Goal: Task Accomplishment & Management: Use online tool/utility

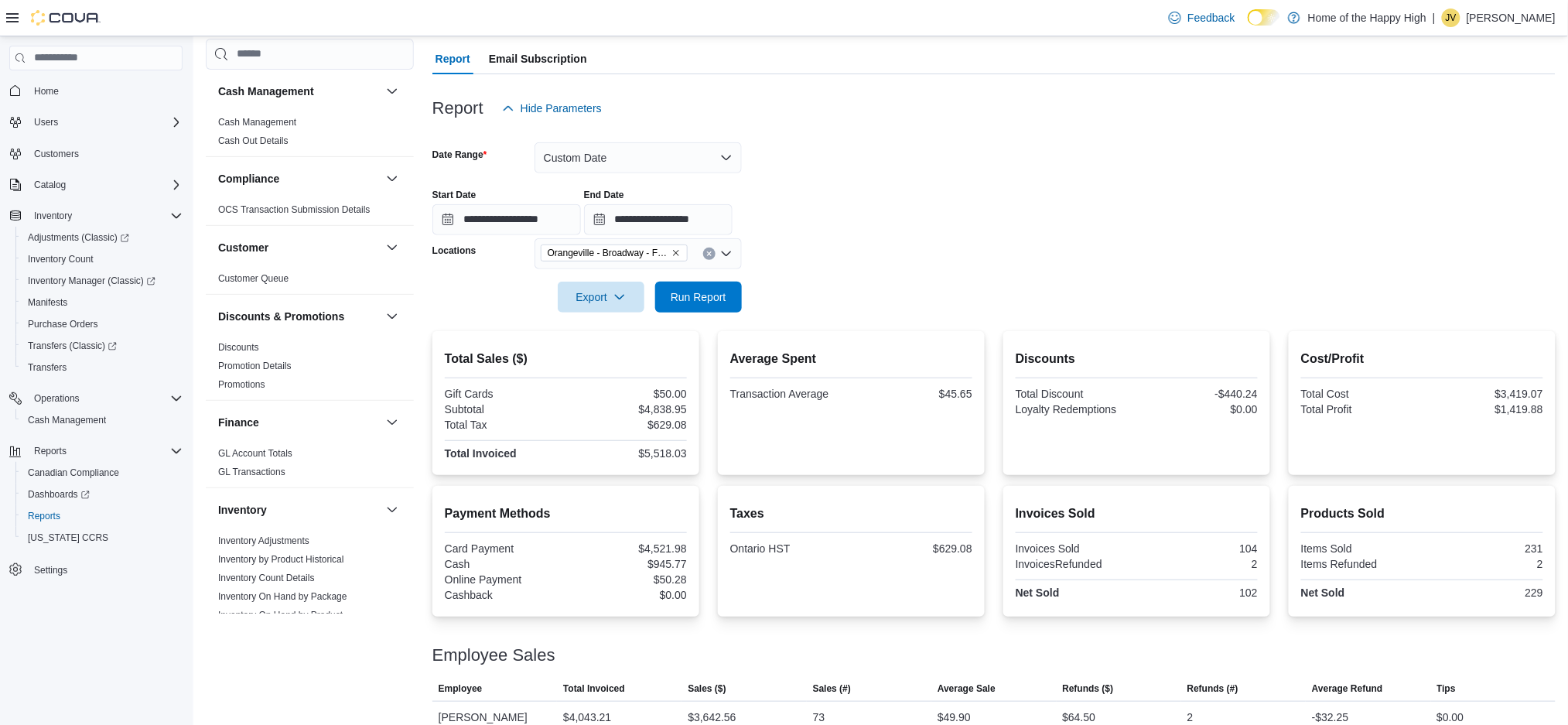
scroll to position [686, 0]
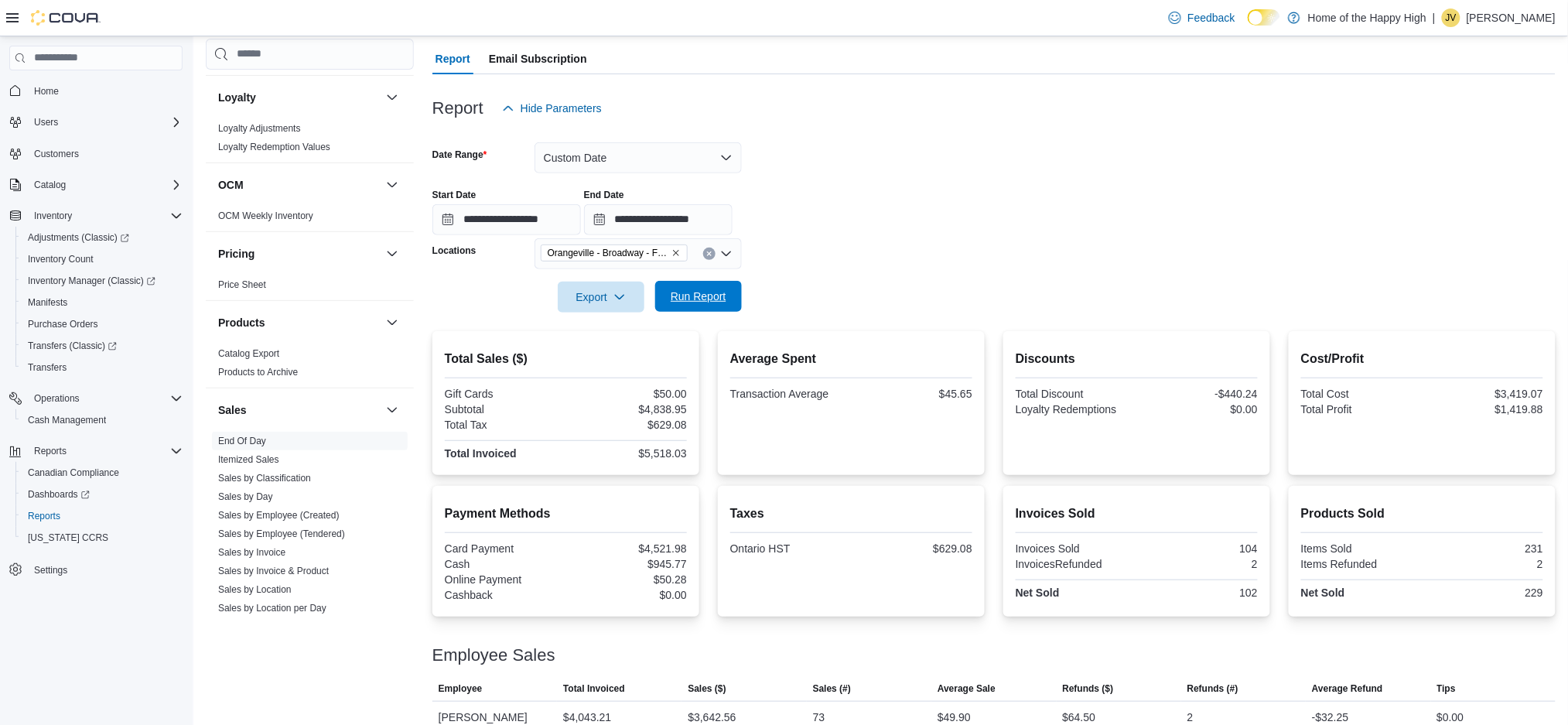
click at [707, 284] on span "Run Report" at bounding box center [698, 296] width 68 height 31
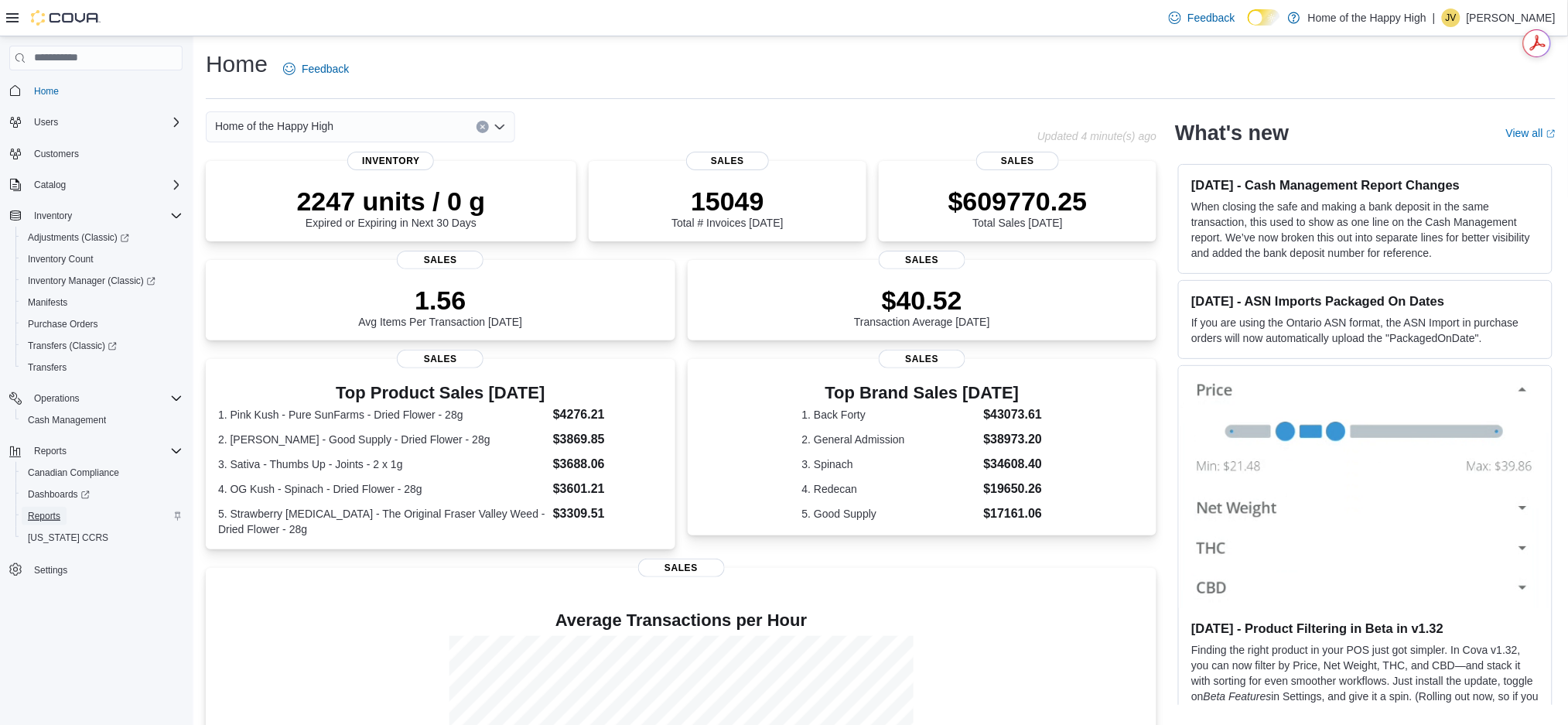
click at [48, 507] on span "Reports" at bounding box center [43, 516] width 32 height 19
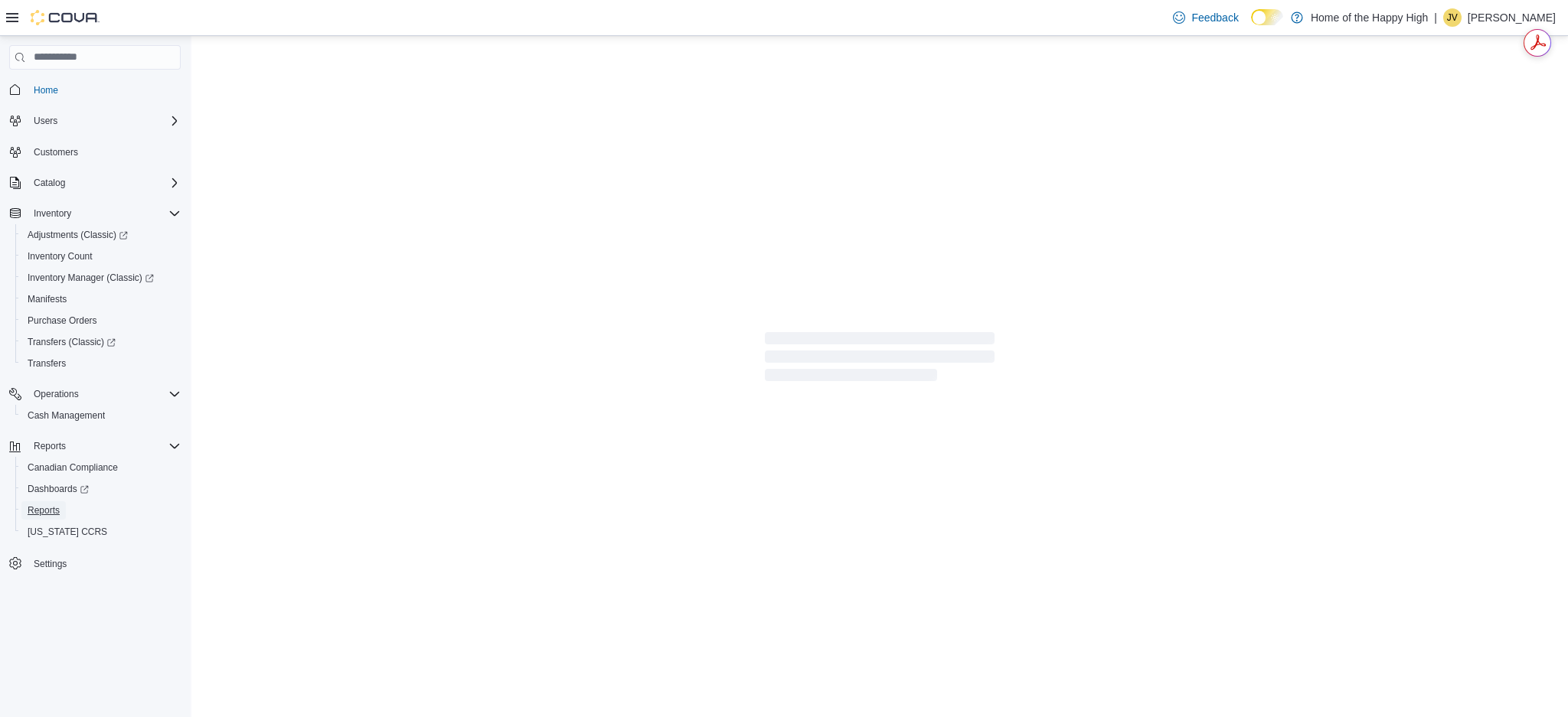
drag, startPoint x: 47, startPoint y: 499, endPoint x: 545, endPoint y: 276, distance: 545.6
click at [545, 276] on div "Home Users Customers Catalog Inventory Adjustments (Classic) Inventory Count In…" at bounding box center [784, 376] width 1568 height 681
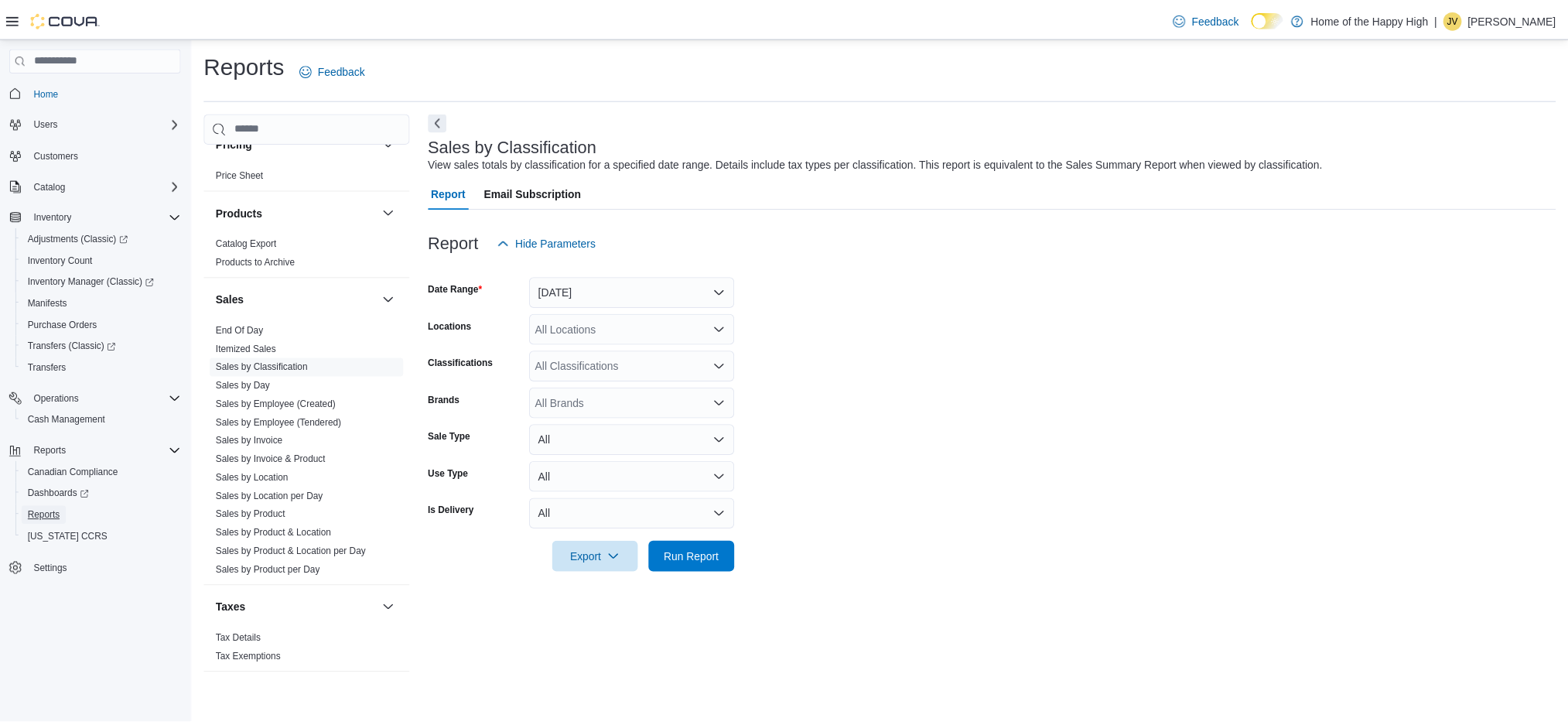
scroll to position [874, 0]
click at [257, 322] on link "End Of Day" at bounding box center [242, 326] width 48 height 11
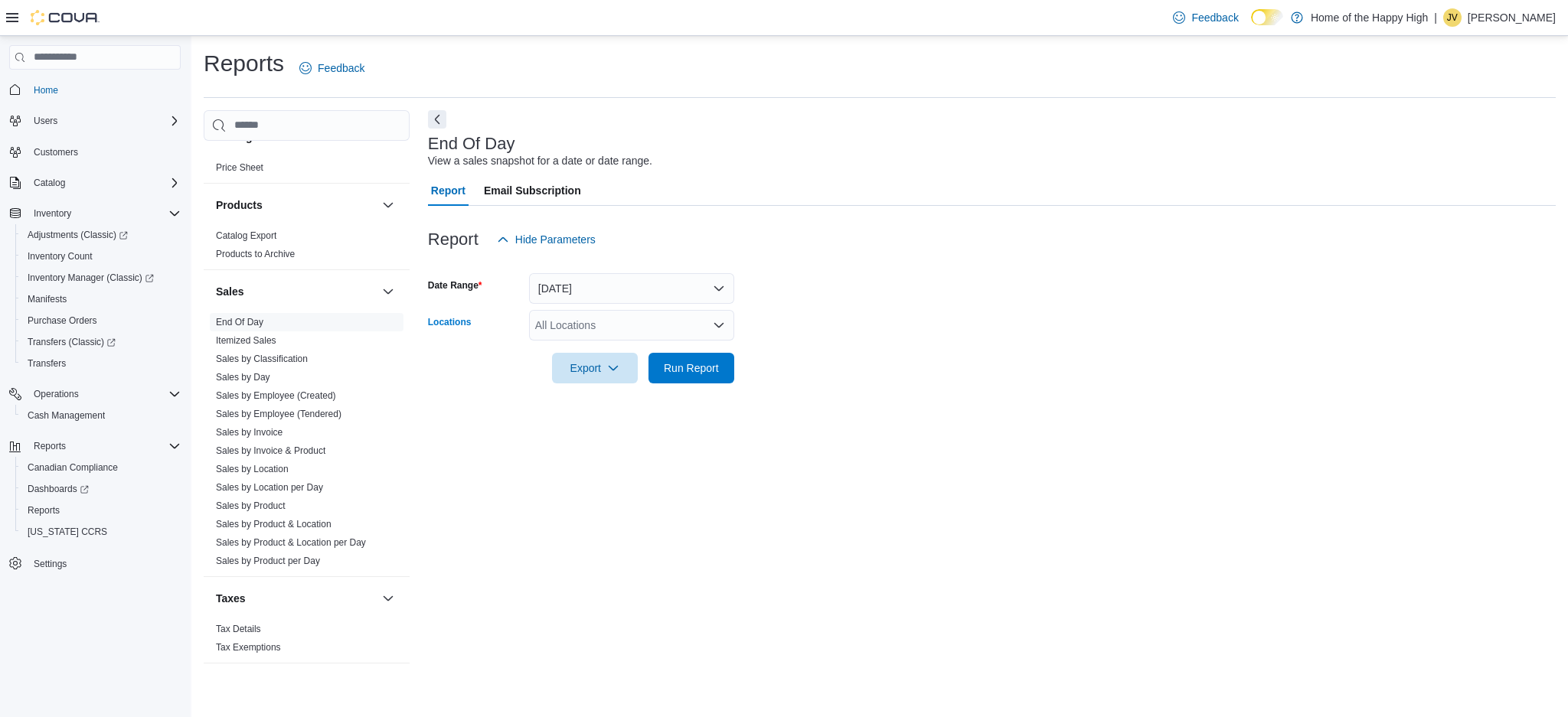
click at [584, 323] on div "All Locations" at bounding box center [632, 325] width 205 height 30
type input "***"
click at [636, 346] on span "Orangeville - Broadway - Fire & Flower" at bounding box center [685, 351] width 184 height 16
drag, startPoint x: 897, startPoint y: 326, endPoint x: 692, endPoint y: 400, distance: 217.9
click at [855, 339] on form "Date Range Today Locations Orangeville - Broadway - Fire & Flower Export Run Re…" at bounding box center [992, 319] width 1128 height 129
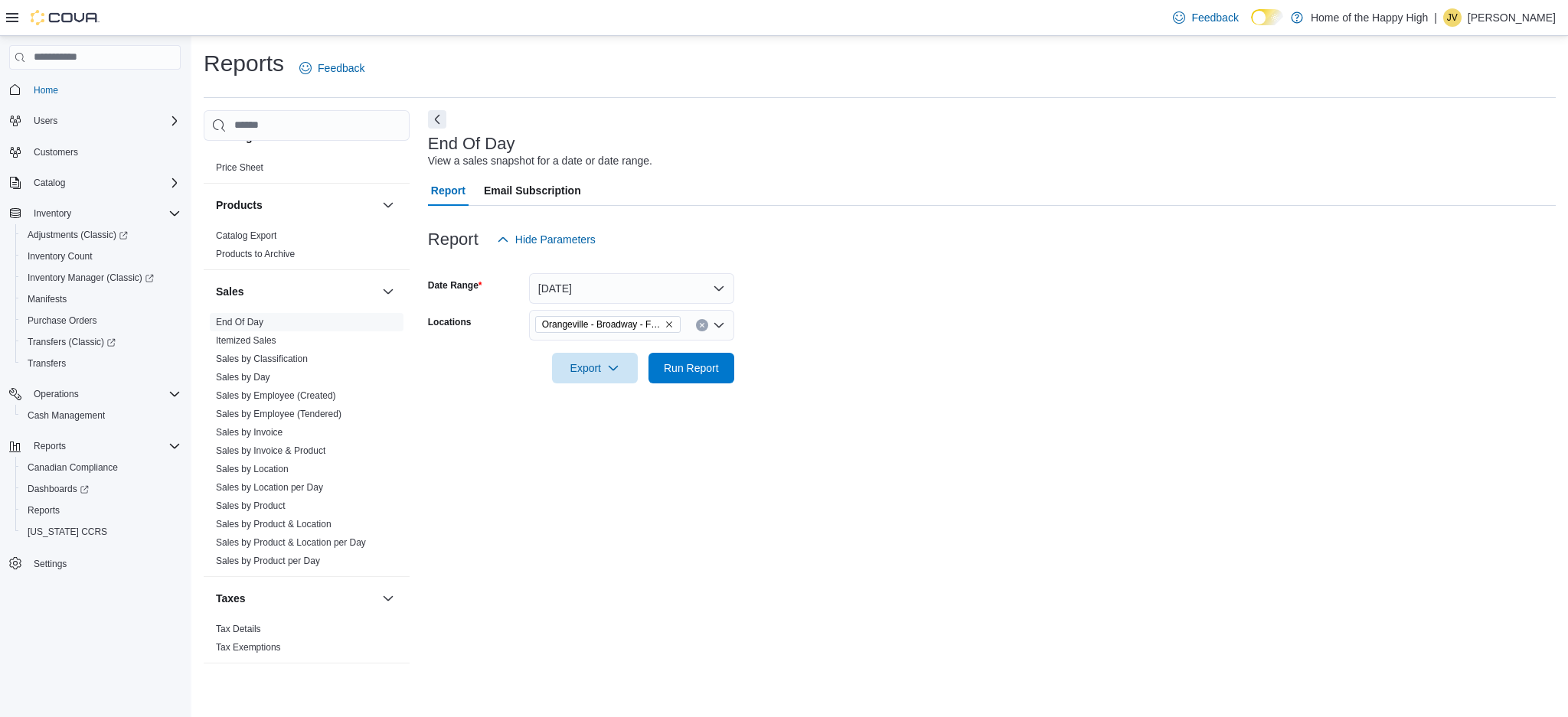
click at [687, 350] on div at bounding box center [992, 347] width 1128 height 12
drag, startPoint x: 688, startPoint y: 365, endPoint x: 687, endPoint y: 350, distance: 15.0
click at [687, 350] on div at bounding box center [992, 347] width 1128 height 12
click at [699, 374] on span "Run Report" at bounding box center [691, 367] width 55 height 16
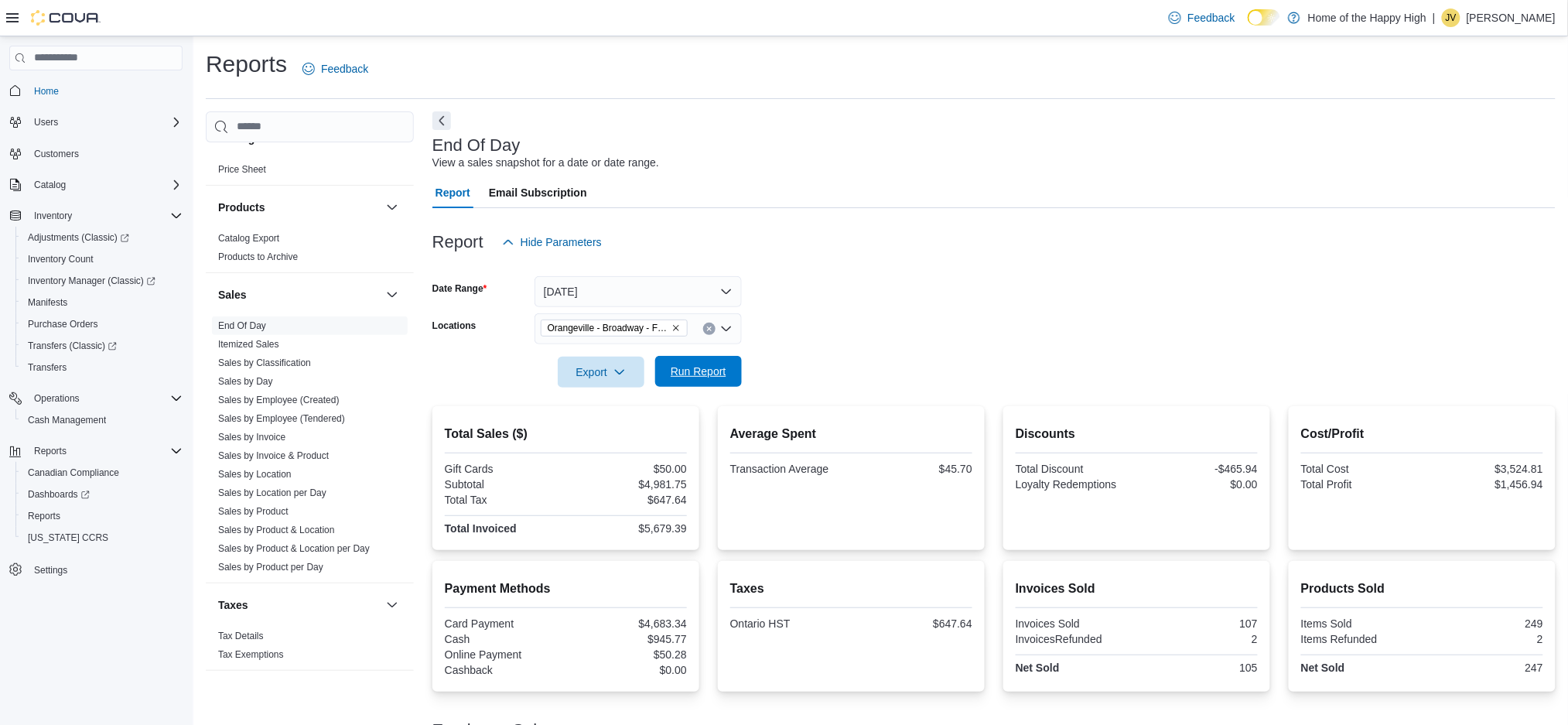
click at [704, 372] on span "Run Report" at bounding box center [698, 372] width 56 height 16
click at [1532, 27] on div "Feedback Dark Mode Home of the Happy High | JV Jennifer Verney" at bounding box center [1359, 17] width 393 height 31
click at [1522, 20] on p "[PERSON_NAME]" at bounding box center [1511, 18] width 89 height 19
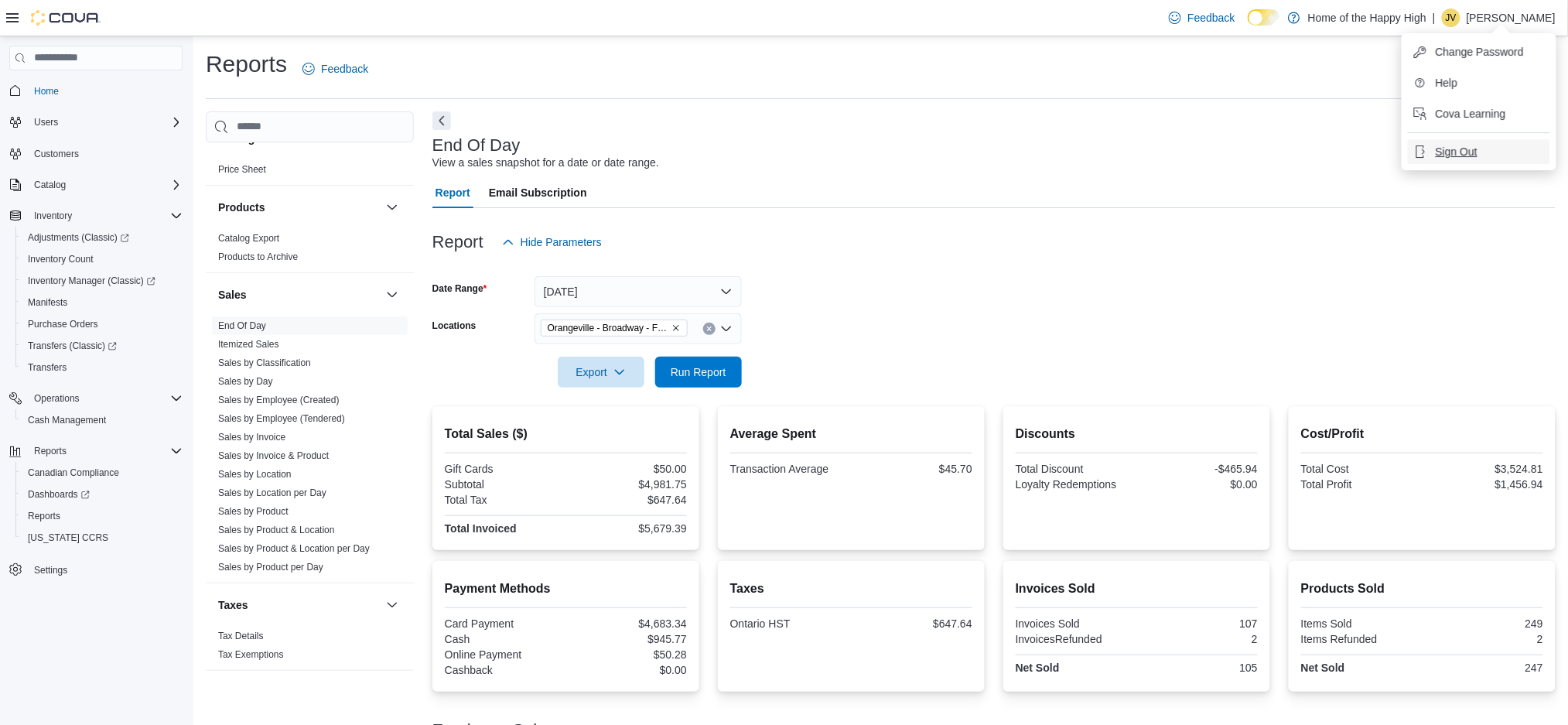
click at [1467, 141] on button "Sign Out" at bounding box center [1478, 152] width 142 height 25
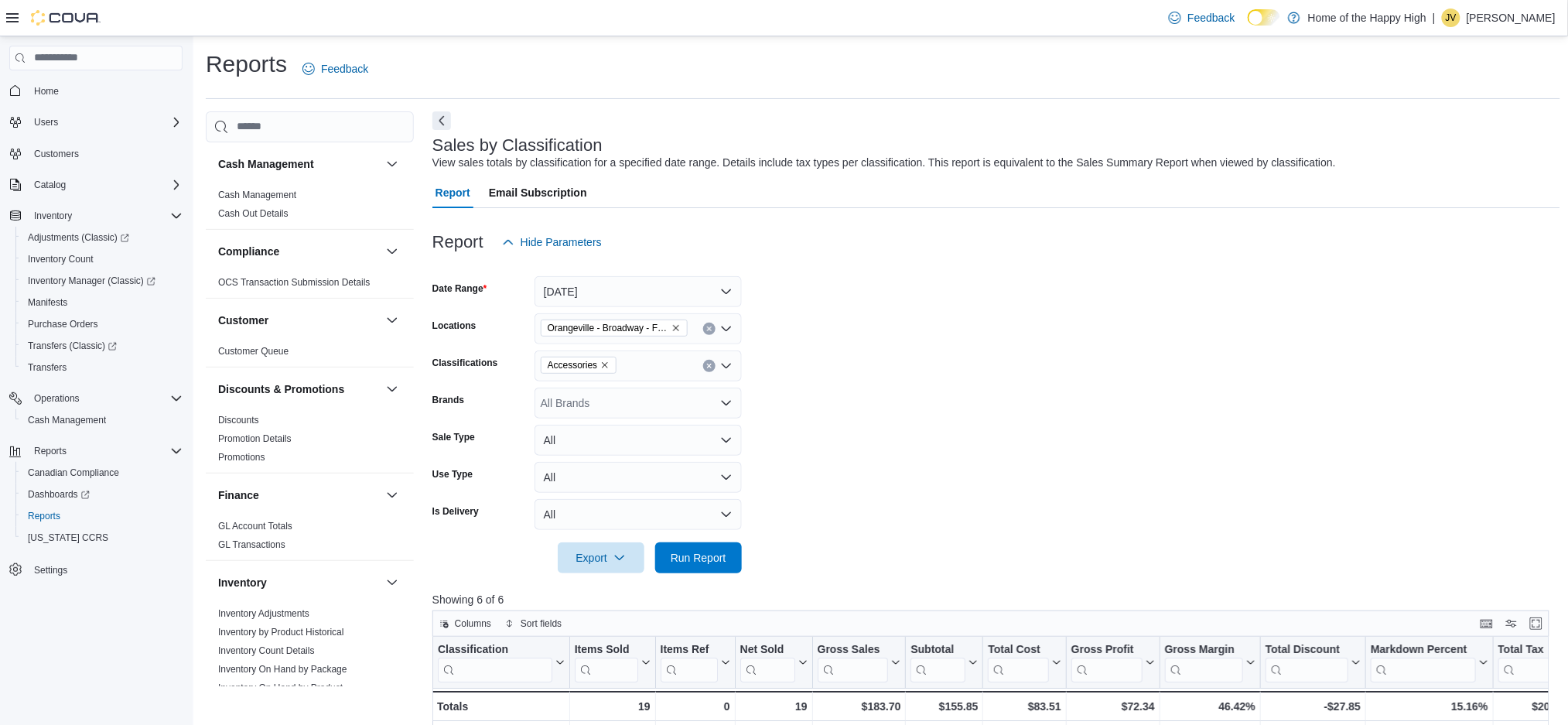
scroll to position [687, 0]
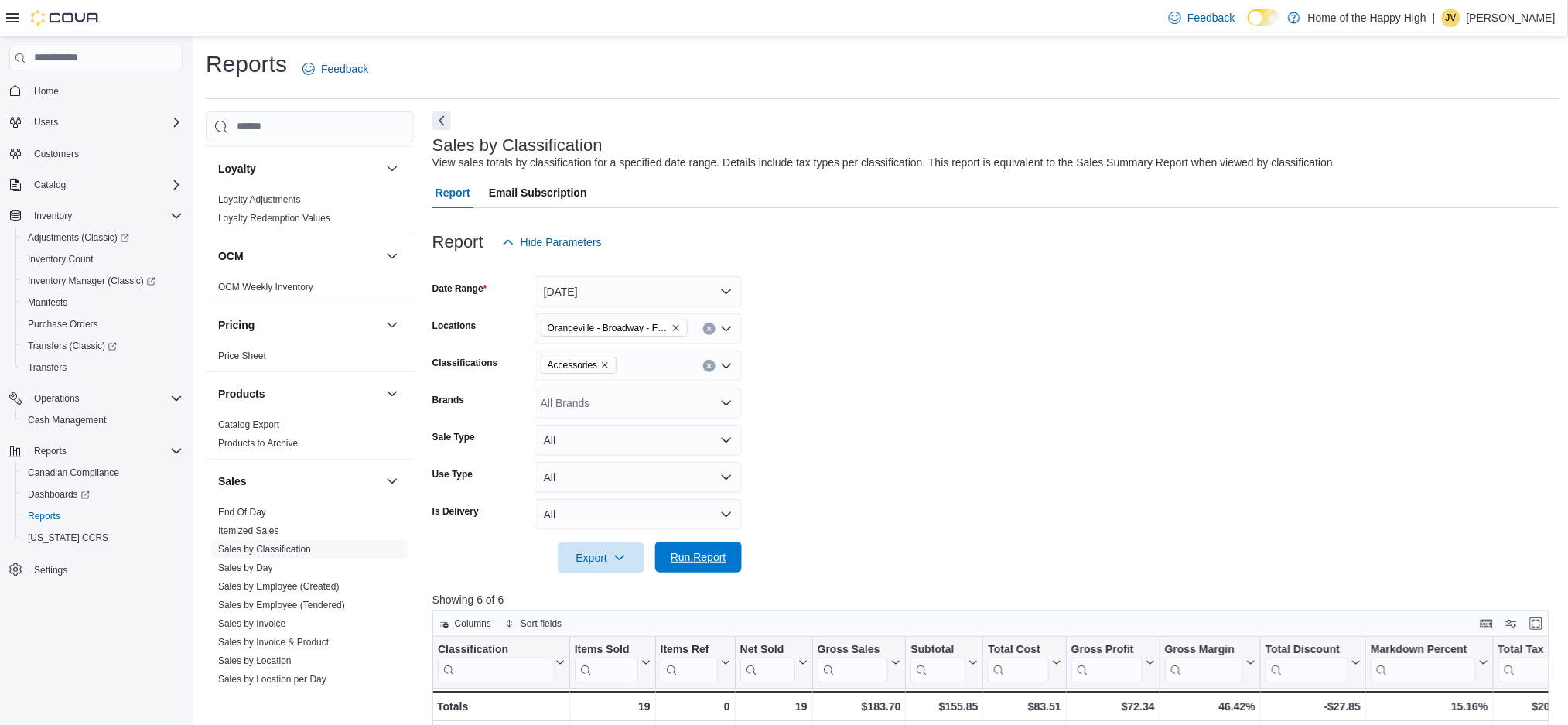
click at [711, 557] on span "Run Report" at bounding box center [698, 558] width 56 height 16
